Goal: Task Accomplishment & Management: Complete application form

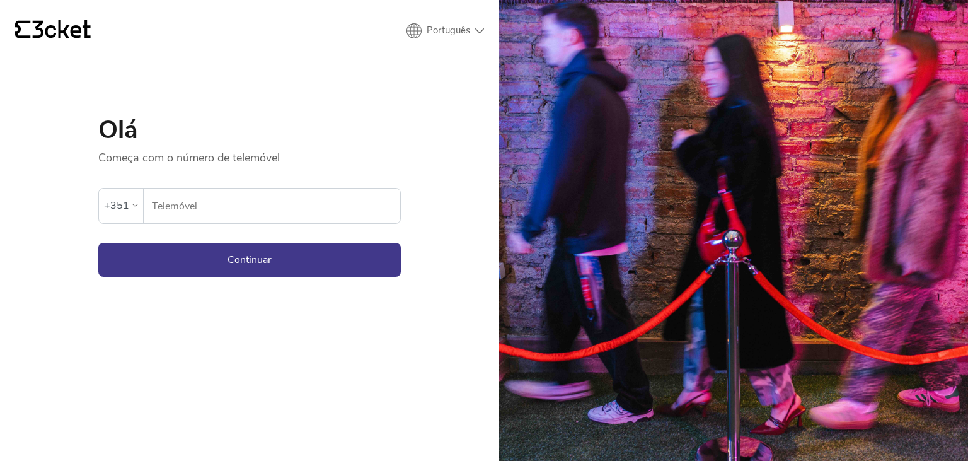
click at [219, 195] on input "Telemóvel" at bounding box center [275, 206] width 249 height 35
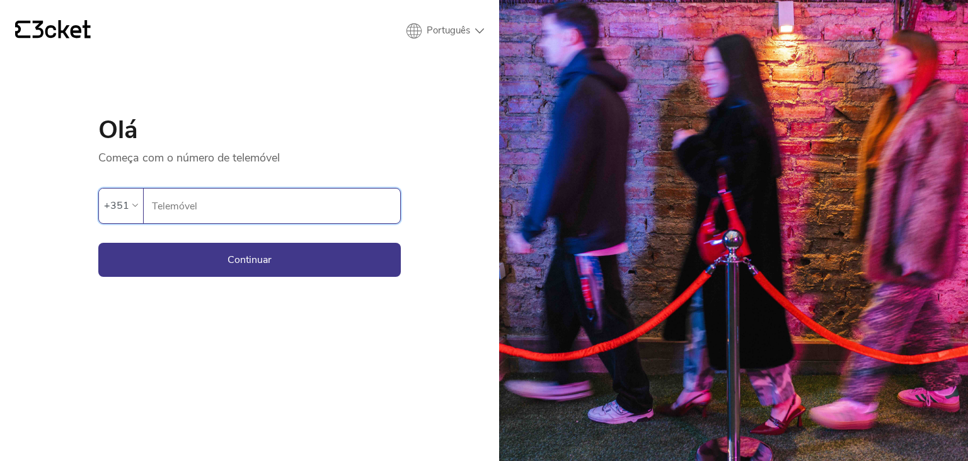
click at [219, 195] on input "Telemóvel" at bounding box center [275, 206] width 249 height 35
click at [221, 218] on input "Telemóvel" at bounding box center [275, 206] width 249 height 35
click at [221, 206] on input "Telemóvel" at bounding box center [275, 206] width 249 height 35
drag, startPoint x: 221, startPoint y: 199, endPoint x: 228, endPoint y: 207, distance: 10.3
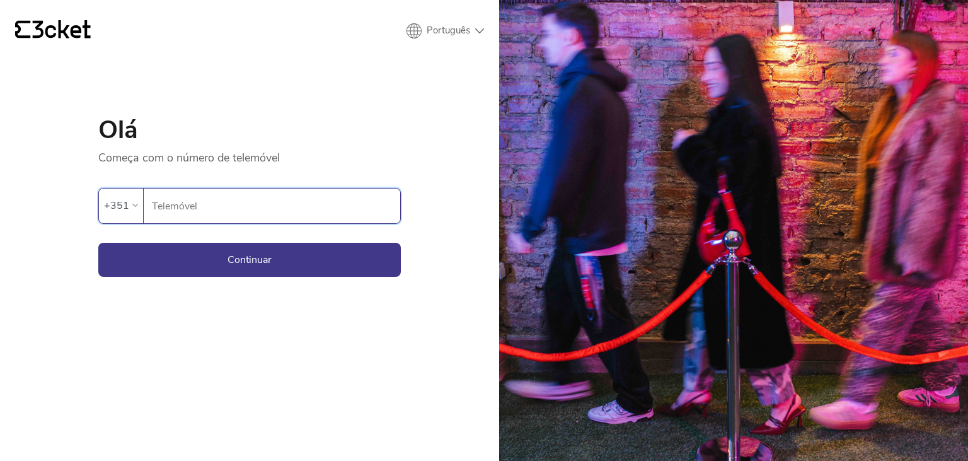
click at [221, 199] on input "Telemóvel" at bounding box center [275, 206] width 249 height 35
type input "963657563"
click at [233, 257] on button "Continuar" at bounding box center [249, 260] width 303 height 34
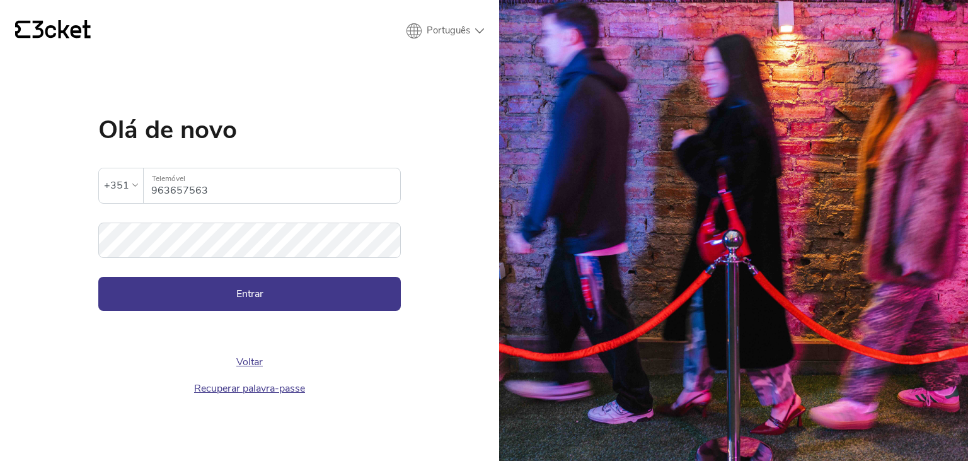
click at [238, 269] on form "A palavra-passe inserida é inválida +351 963657563 Telemóvel Palavra-passe Entr…" at bounding box center [249, 226] width 303 height 168
click at [236, 289] on button "Entrar" at bounding box center [249, 294] width 303 height 34
